Goal: Transaction & Acquisition: Purchase product/service

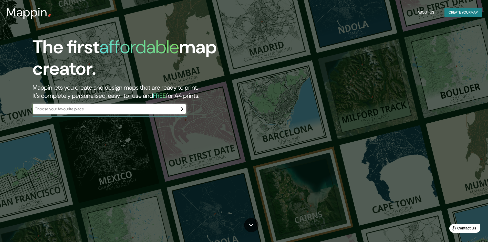
click at [90, 108] on input "text" at bounding box center [104, 109] width 143 height 6
type input "Soyapango"
click at [181, 109] on icon "button" at bounding box center [181, 109] width 4 height 4
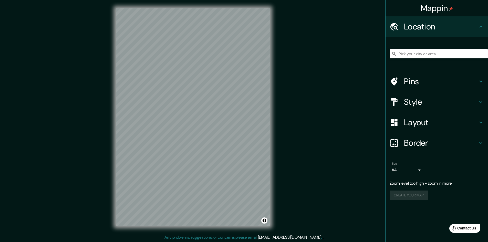
click at [280, 136] on div "Mappin Location Pins Style Layout Border Choose a border. Hint : you can make l…" at bounding box center [244, 121] width 488 height 242
click at [61, 138] on div "Mappin Location Pins Style Layout Border Choose a border. Hint : you can make l…" at bounding box center [244, 121] width 488 height 242
click at [412, 54] on input "Pick your city or area" at bounding box center [438, 53] width 98 height 9
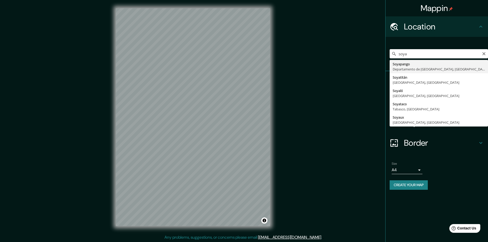
type input "Soyapango, [GEOGRAPHIC_DATA], [GEOGRAPHIC_DATA]"
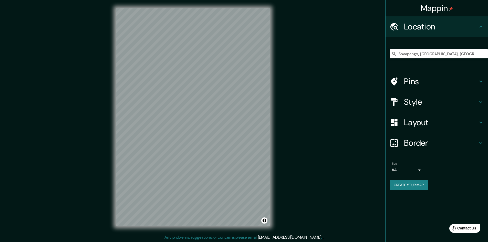
click at [480, 123] on icon at bounding box center [480, 123] width 3 height 2
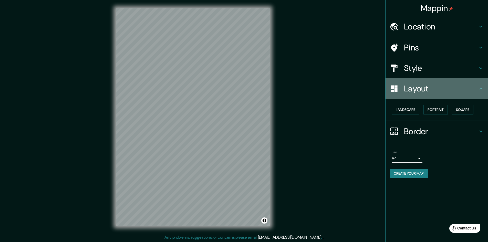
click at [481, 88] on icon at bounding box center [480, 89] width 3 height 2
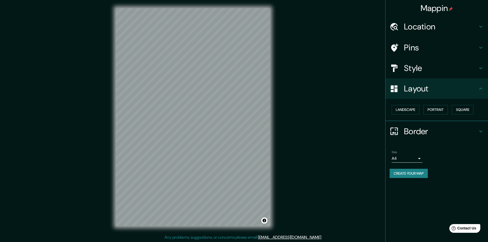
click at [482, 89] on icon at bounding box center [480, 89] width 6 height 6
click at [480, 88] on icon at bounding box center [480, 89] width 3 height 2
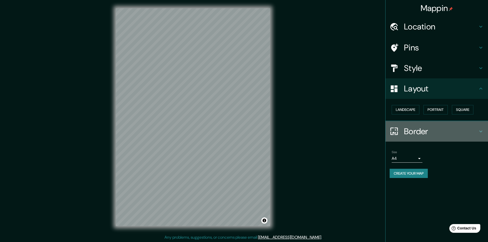
click at [481, 134] on icon at bounding box center [480, 131] width 6 height 6
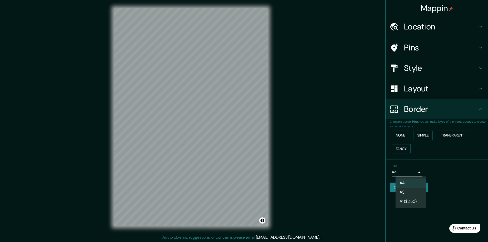
click at [419, 173] on body "Mappin Location [GEOGRAPHIC_DATA], [GEOGRAPHIC_DATA], [GEOGRAPHIC_DATA] Pins St…" at bounding box center [244, 121] width 488 height 242
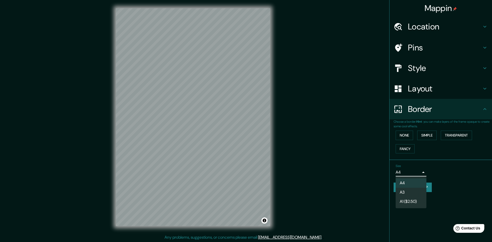
click at [414, 211] on div at bounding box center [246, 121] width 492 height 242
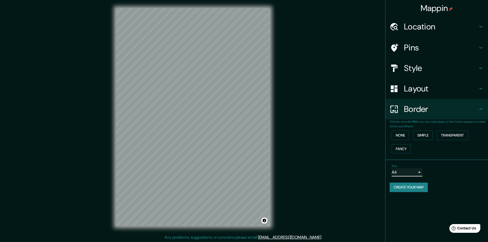
scroll to position [1, 0]
drag, startPoint x: 281, startPoint y: 43, endPoint x: 331, endPoint y: 114, distance: 87.0
click at [331, 114] on div "Mappin Location [GEOGRAPHIC_DATA], [GEOGRAPHIC_DATA], [GEOGRAPHIC_DATA] Pins St…" at bounding box center [244, 120] width 488 height 242
